Goal: Task Accomplishment & Management: Complete application form

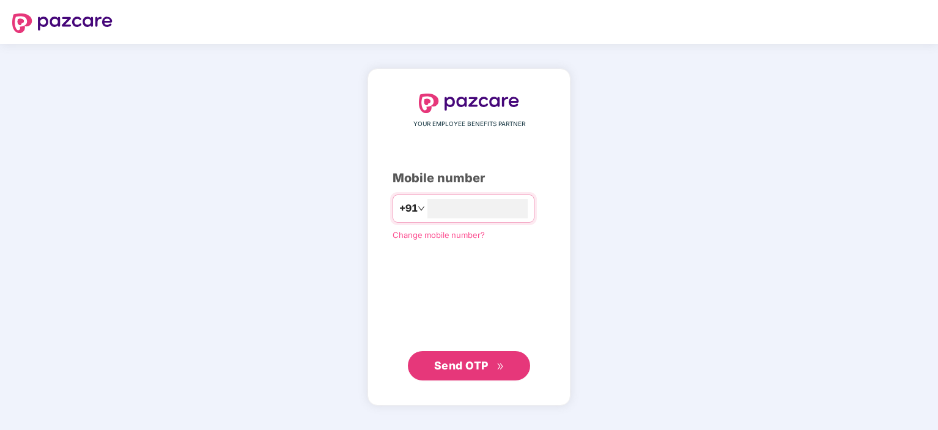
type input "**********"
click at [475, 368] on span "Send OTP" at bounding box center [461, 365] width 54 height 13
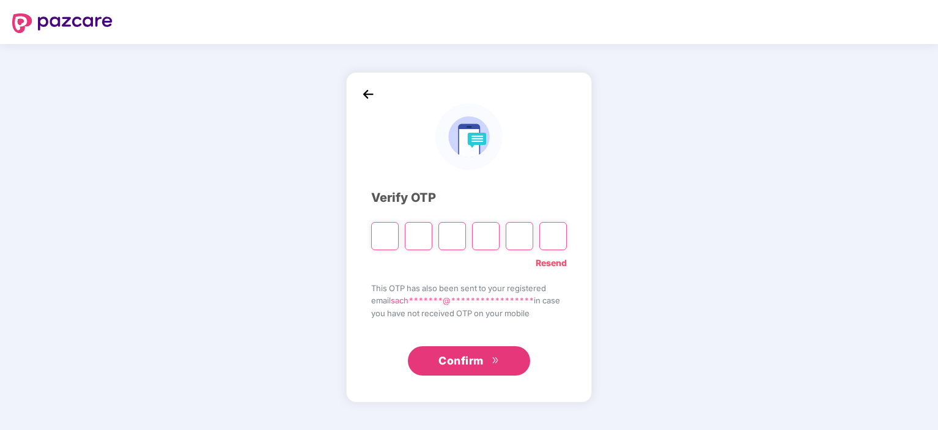
type input "*"
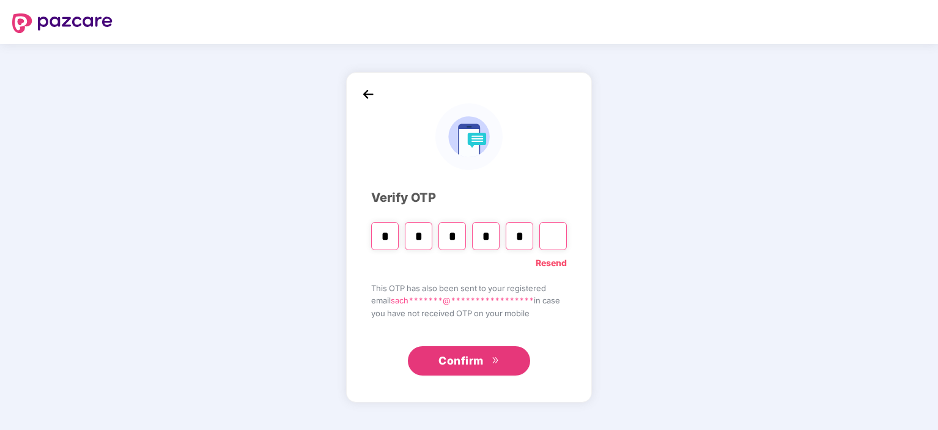
type input "*"
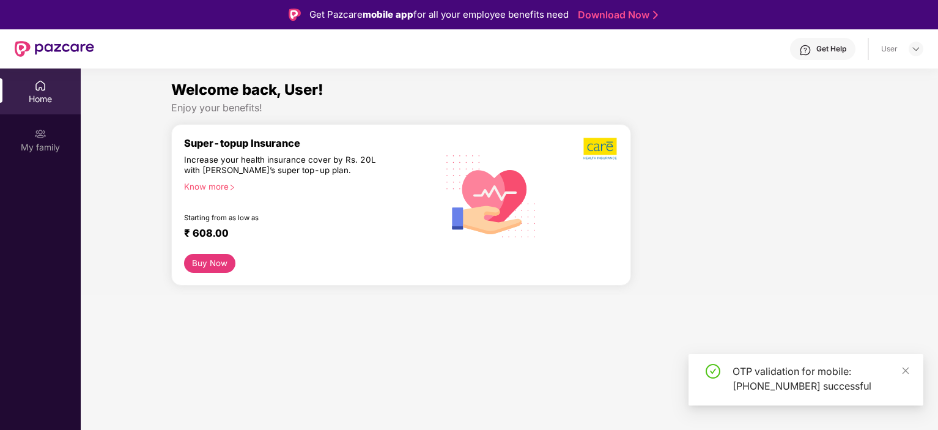
click at [475, 368] on section "Welcome back, User! Enjoy your benefits! Super-topup Insurance Increase your he…" at bounding box center [510, 284] width 858 height 430
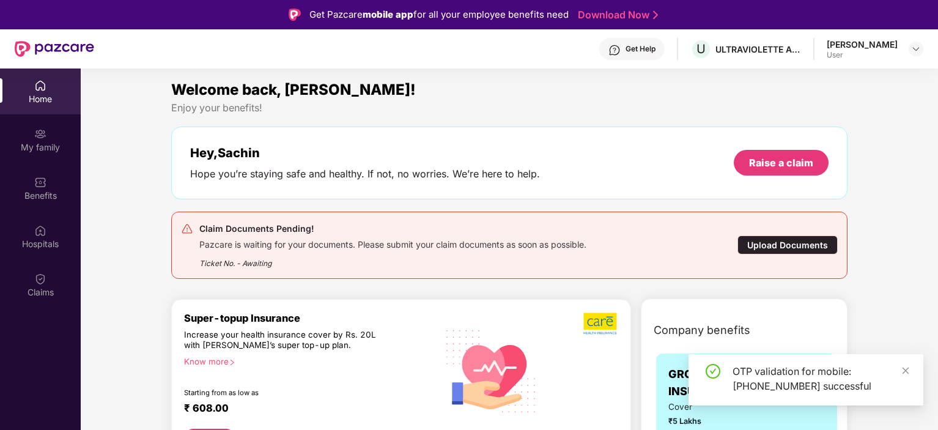
click at [804, 242] on div "Upload Documents" at bounding box center [788, 245] width 100 height 19
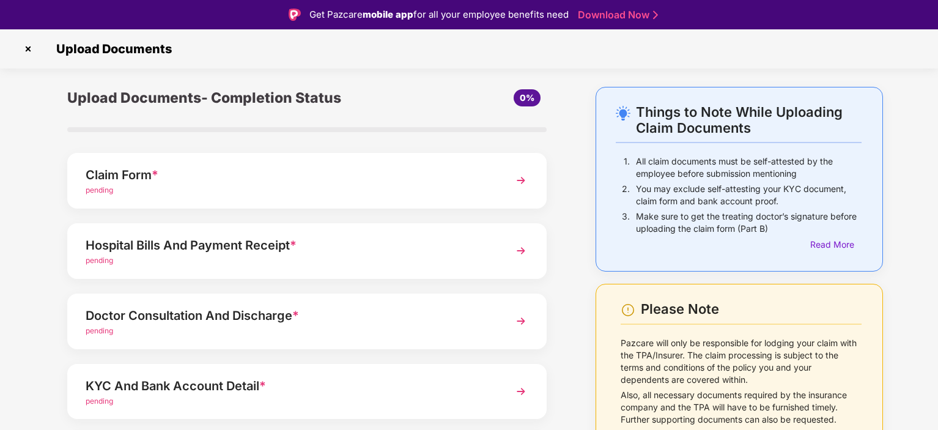
click at [415, 253] on div "Hospital Bills And Payment Receipt *" at bounding box center [289, 246] width 406 height 20
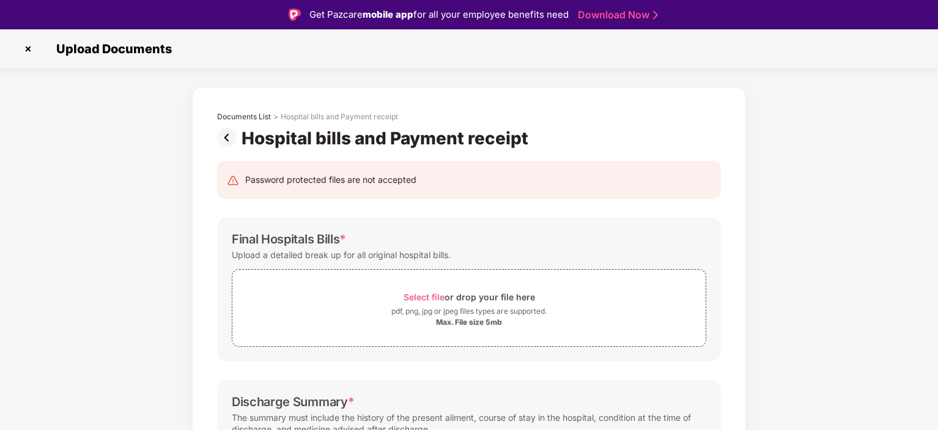
click at [217, 130] on img at bounding box center [229, 138] width 24 height 20
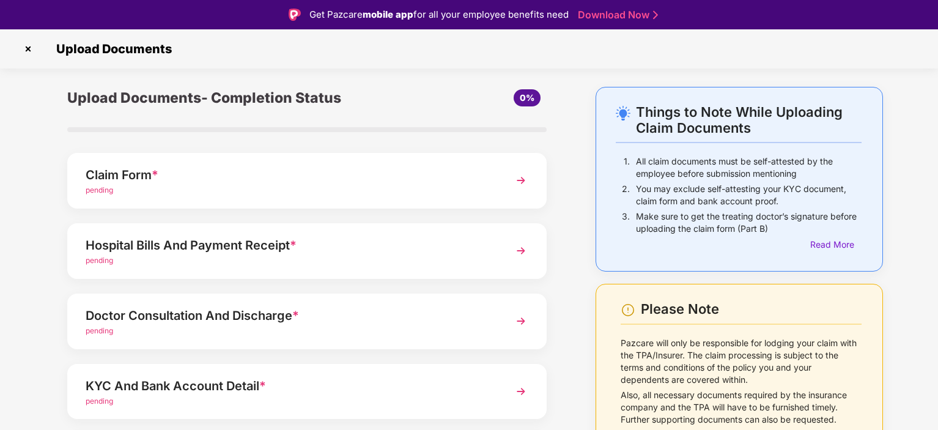
click at [210, 178] on div "Claim Form *" at bounding box center [289, 175] width 406 height 20
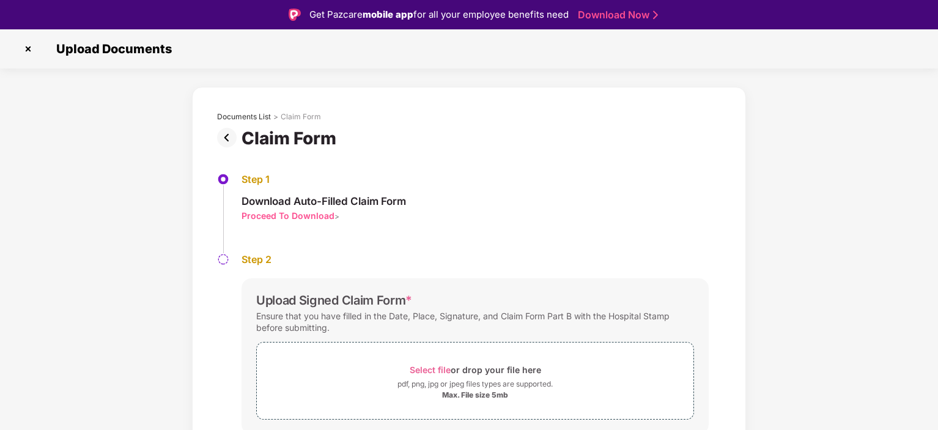
click at [294, 214] on div "Proceed To Download" at bounding box center [288, 216] width 93 height 12
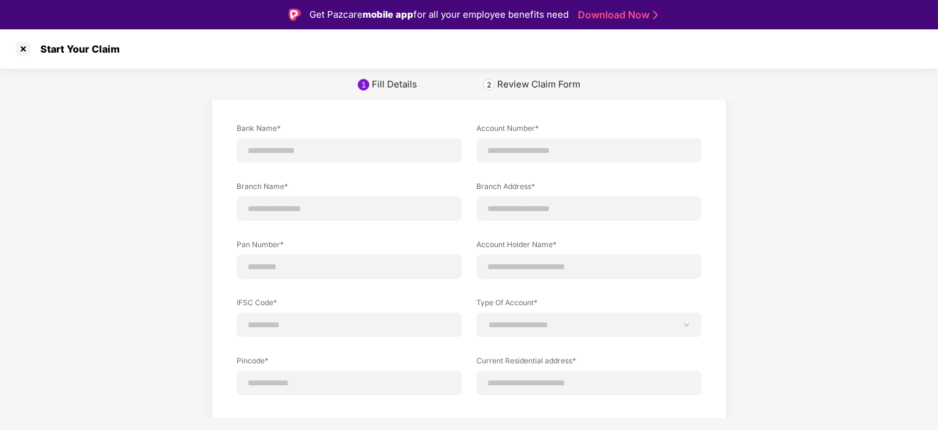
scroll to position [56, 0]
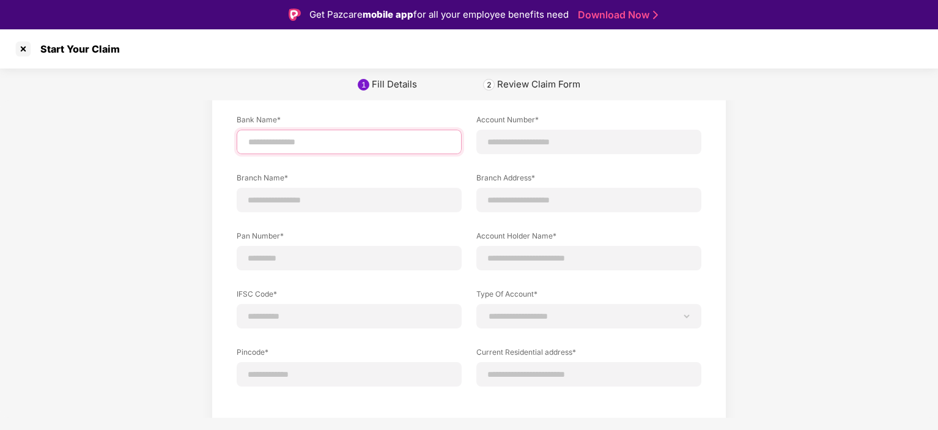
click at [292, 138] on input at bounding box center [349, 142] width 204 height 13
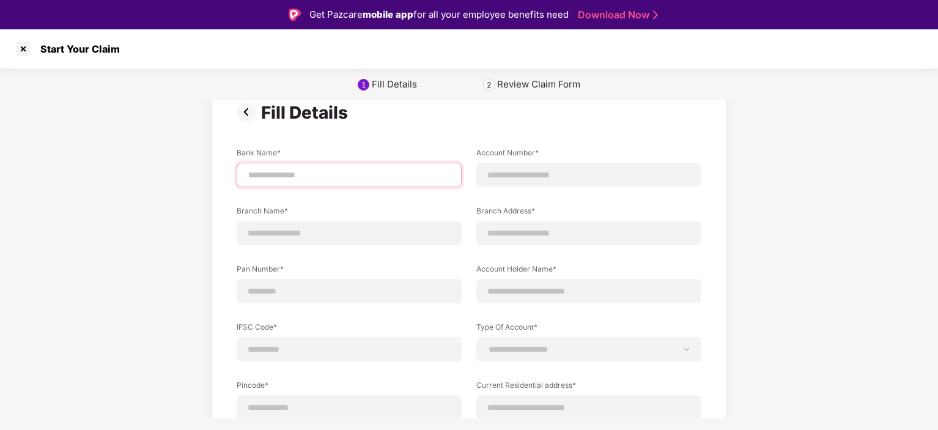
scroll to position [0, 0]
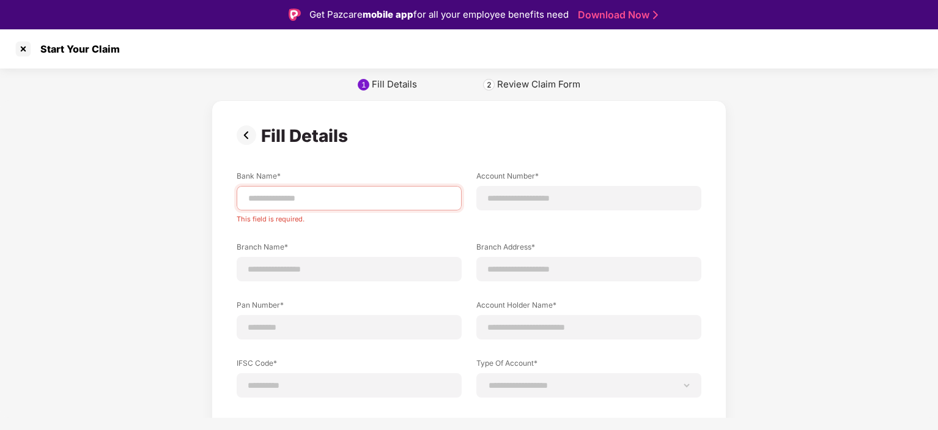
click at [527, 87] on div "Review Claim Form" at bounding box center [538, 84] width 83 height 12
drag, startPoint x: 316, startPoint y: 200, endPoint x: 328, endPoint y: 198, distance: 13.1
click at [328, 198] on input at bounding box center [349, 198] width 204 height 13
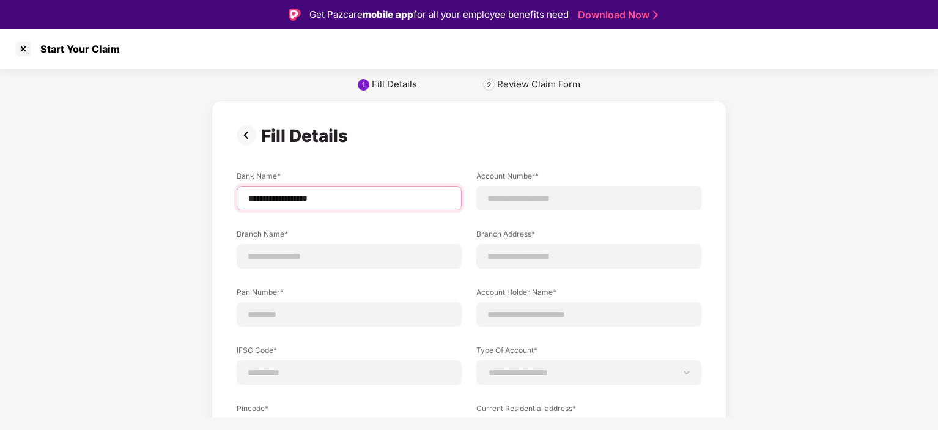
type input "**********"
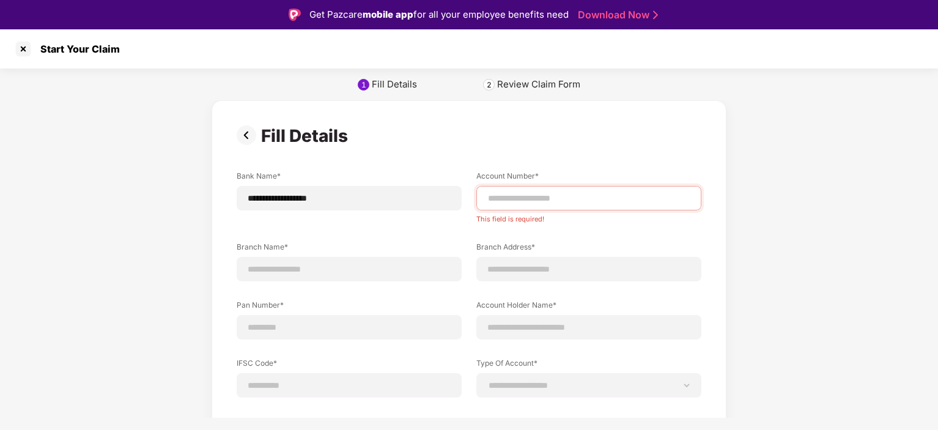
click at [239, 133] on img at bounding box center [249, 135] width 24 height 20
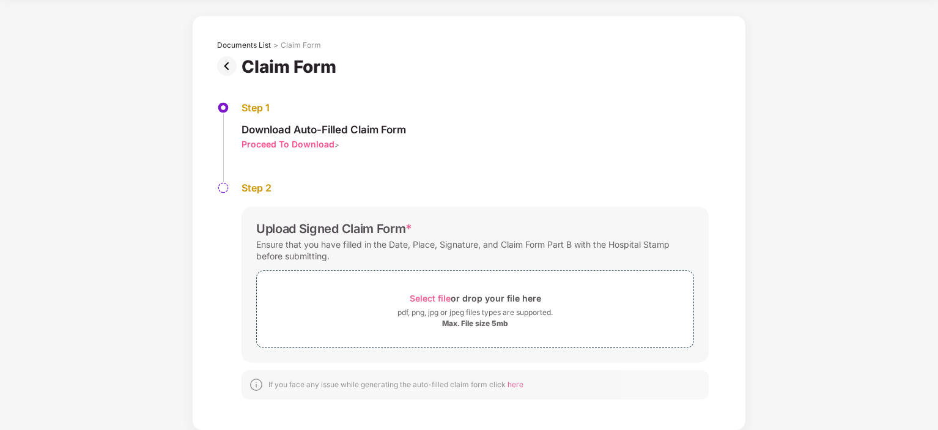
scroll to position [29, 0]
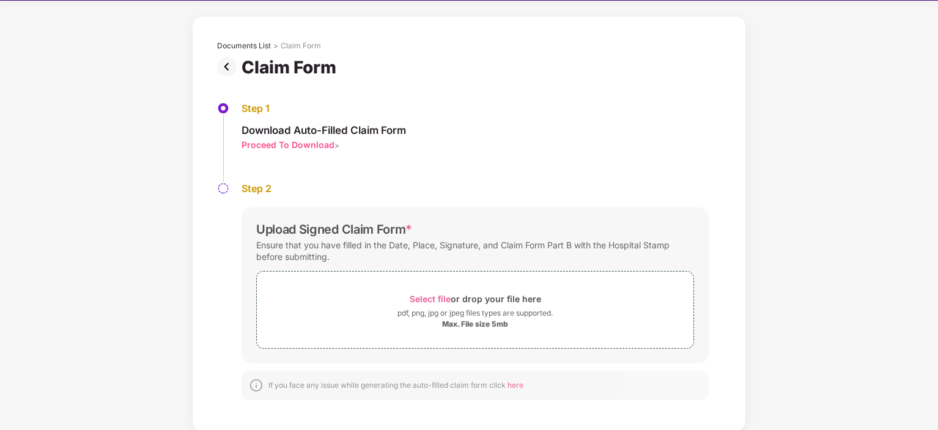
click at [224, 65] on img at bounding box center [229, 67] width 24 height 20
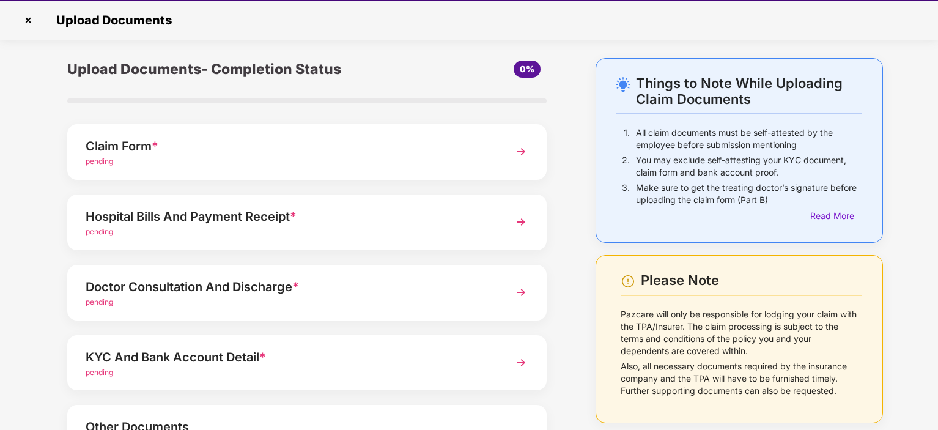
click at [191, 171] on div "Claim Form * pending" at bounding box center [307, 152] width 480 height 56
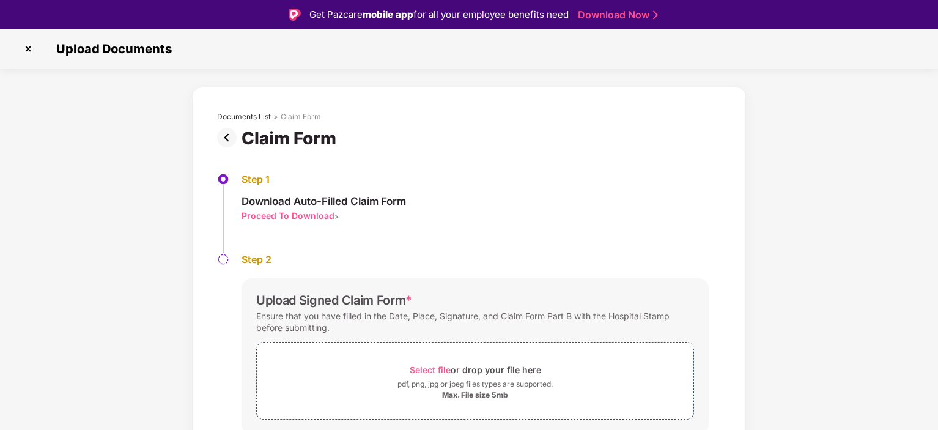
click at [230, 127] on div "Documents List > Claim Form" at bounding box center [469, 120] width 504 height 16
click at [224, 150] on div "Step 1 Download Auto-Filled Claim Form Proceed To Download > Step 2 Upload Sign…" at bounding box center [469, 322] width 541 height 347
click at [224, 136] on img at bounding box center [229, 138] width 24 height 20
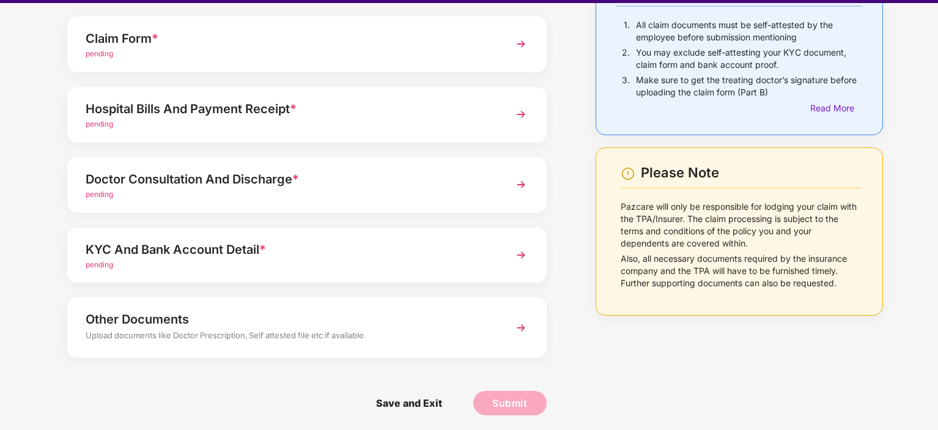
scroll to position [27, 0]
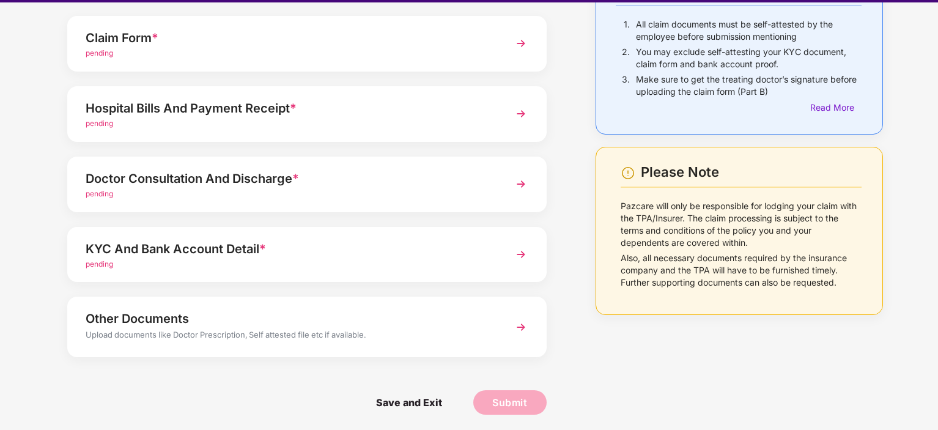
click at [255, 266] on div "pending" at bounding box center [289, 265] width 406 height 12
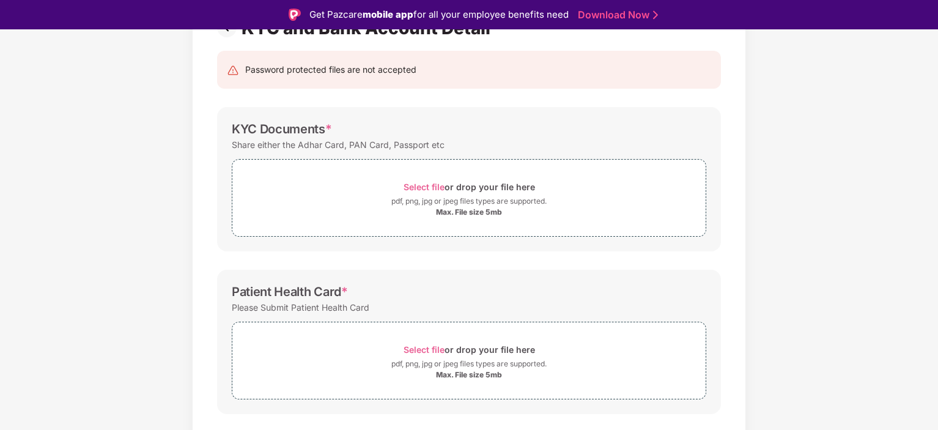
click at [255, 266] on div "Password protected files are not accepted KYC Documents * Share either the Adha…" at bounding box center [469, 342] width 541 height 606
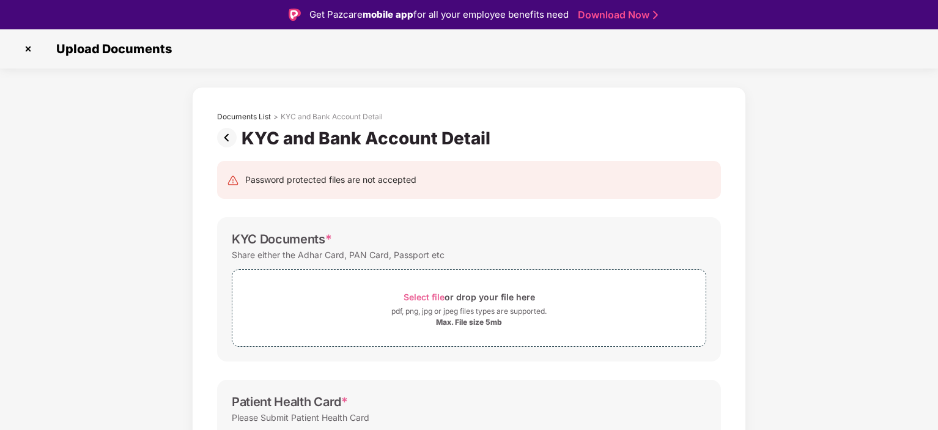
click at [224, 137] on img at bounding box center [229, 138] width 24 height 20
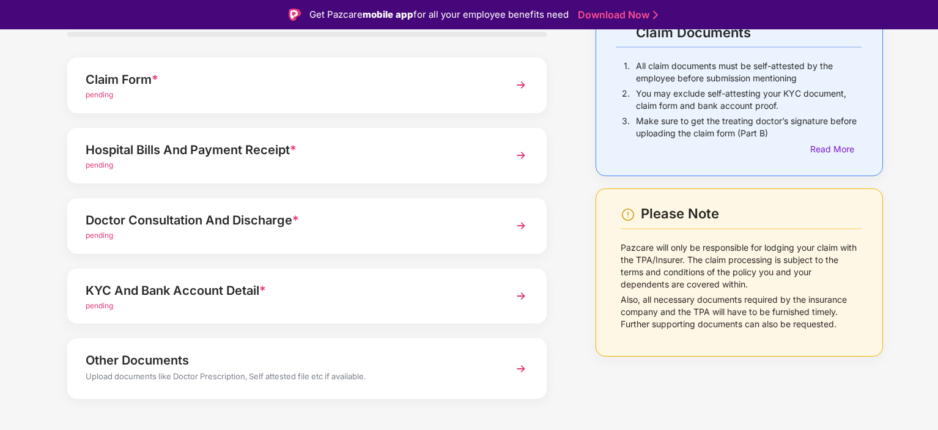
scroll to position [94, 0]
click at [261, 238] on div "pending" at bounding box center [289, 237] width 406 height 12
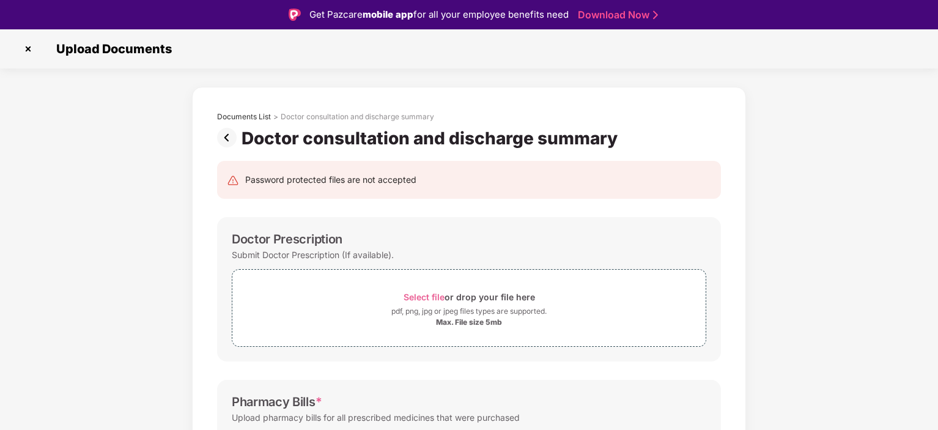
click at [225, 142] on img at bounding box center [229, 138] width 24 height 20
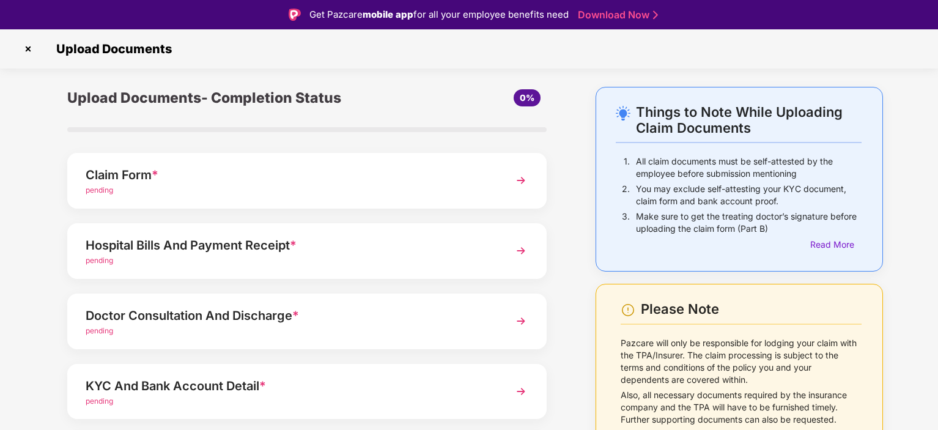
click at [218, 257] on div "pending" at bounding box center [289, 261] width 406 height 12
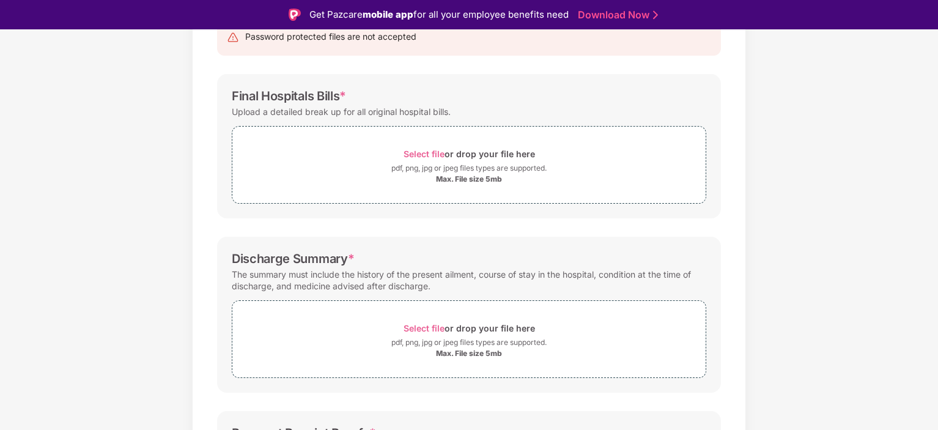
scroll to position [143, 0]
click at [430, 149] on span "Select file" at bounding box center [424, 154] width 41 height 10
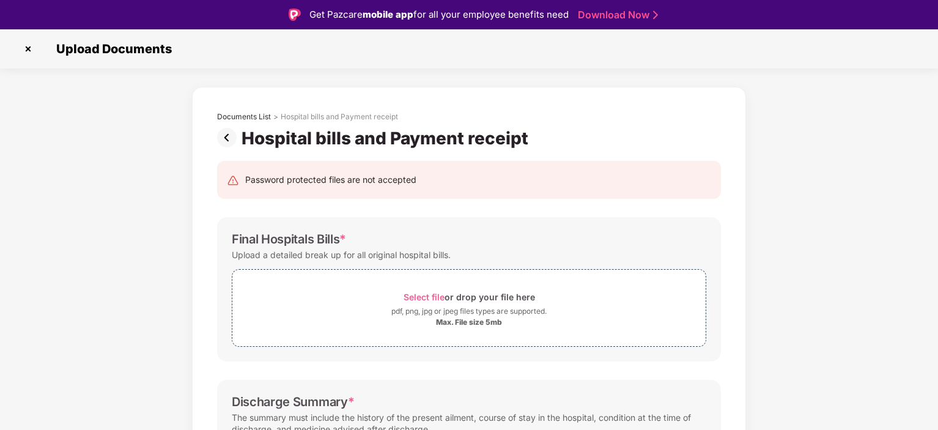
click at [223, 132] on img at bounding box center [229, 138] width 24 height 20
